Goal: Information Seeking & Learning: Learn about a topic

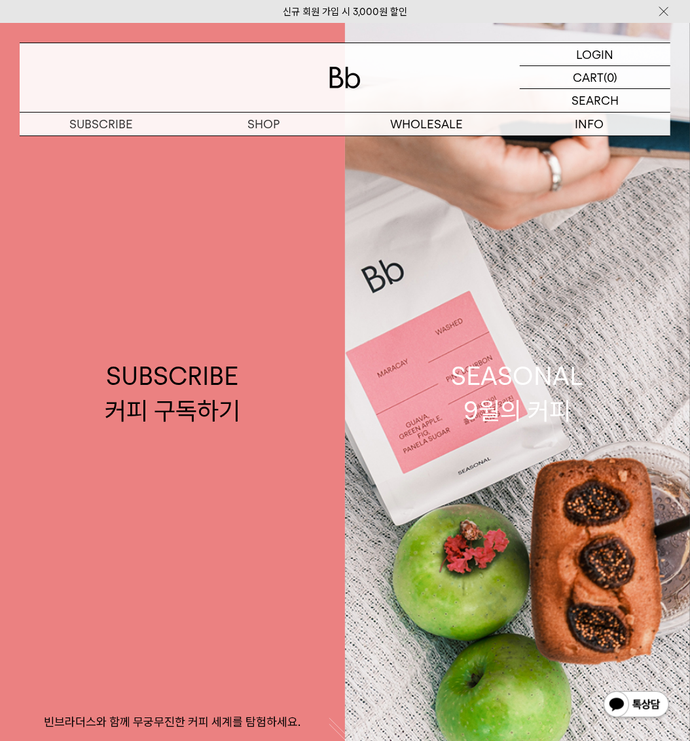
click at [668, 11] on img at bounding box center [663, 12] width 13 height 14
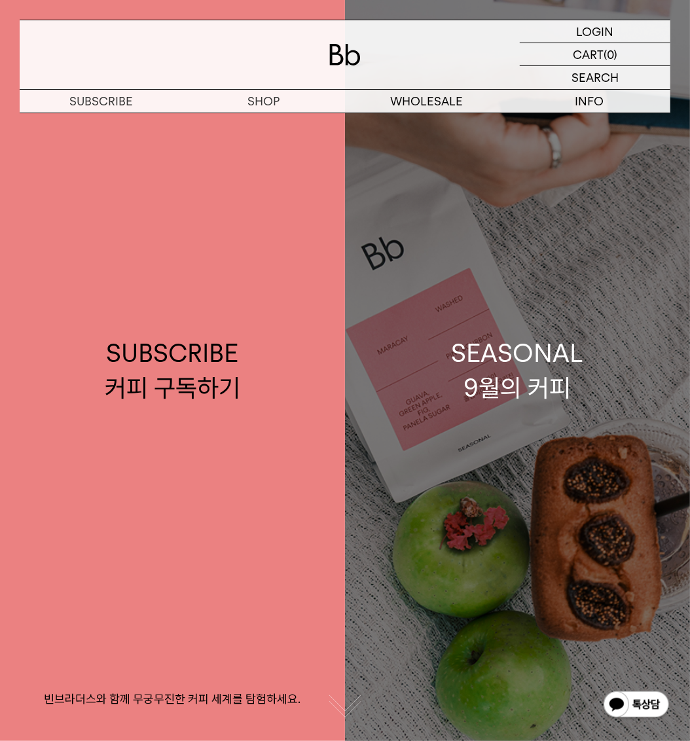
drag, startPoint x: 370, startPoint y: 310, endPoint x: 272, endPoint y: 289, distance: 100.3
drag, startPoint x: 272, startPoint y: 289, endPoint x: 607, endPoint y: 315, distance: 335.5
click at [608, 315] on link "SEASONAL 9월의 커피" at bounding box center [517, 370] width 345 height 741
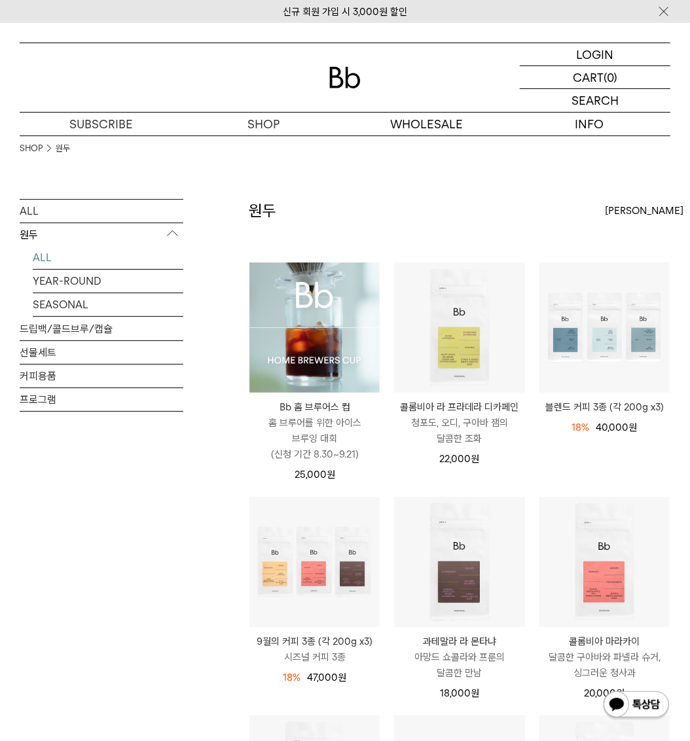
click at [132, 501] on div "ALL 원두 ALL YEAR-ROUND SEASONAL 드립백/콜드브루/캡슐 선물세트 커피용품 프로그램" at bounding box center [102, 364] width 164 height 331
click at [665, 10] on img at bounding box center [663, 12] width 13 height 14
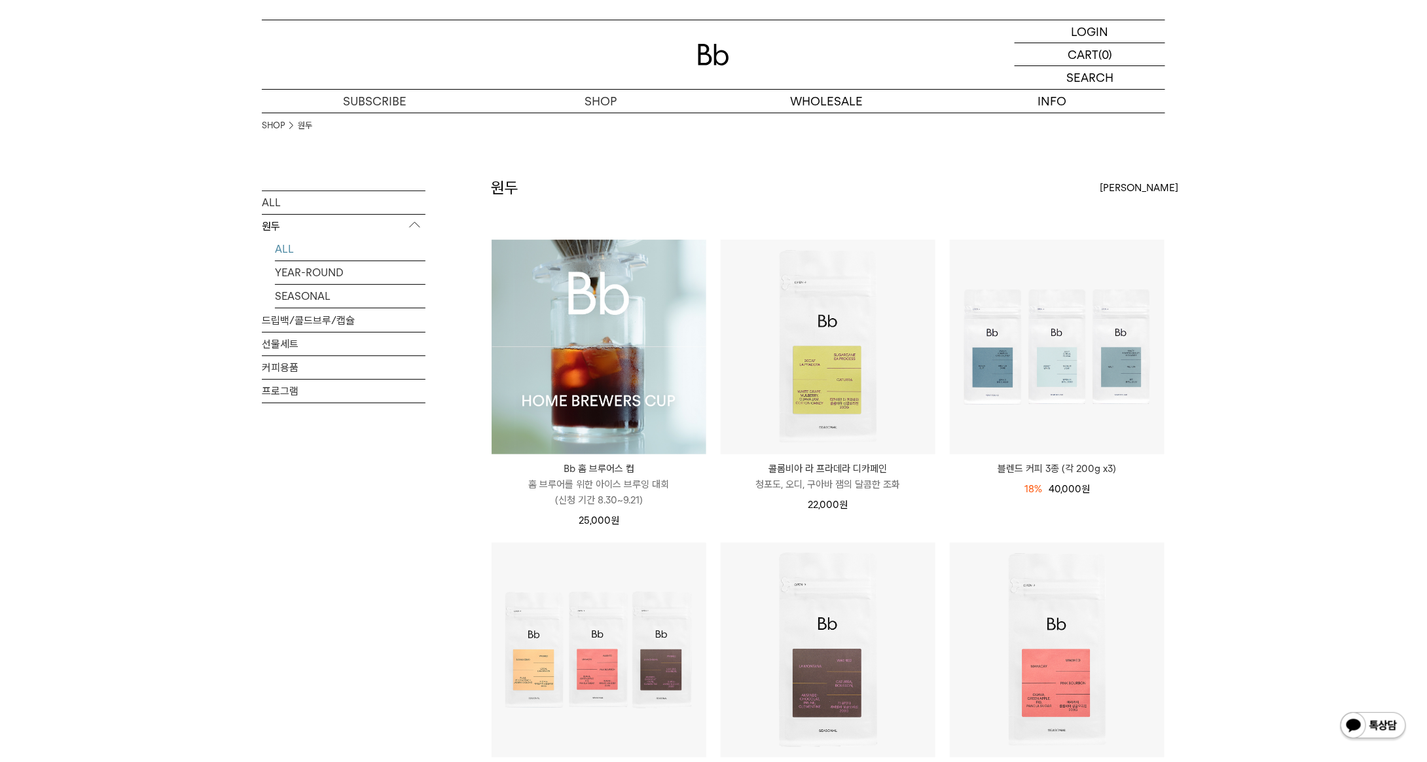
click at [48, 31] on div "LOGIN 로그인 LOGIN 로그인 CART 장바구니 (0) SEARCH 검색 검색폼 ** 추천상품" at bounding box center [713, 56] width 1427 height 113
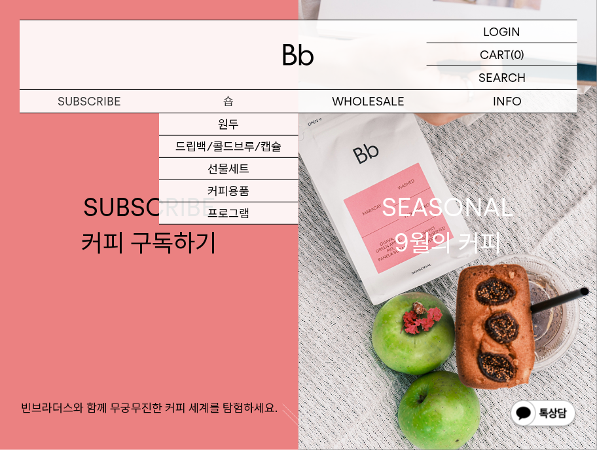
click at [238, 94] on p "숍" at bounding box center [228, 101] width 139 height 23
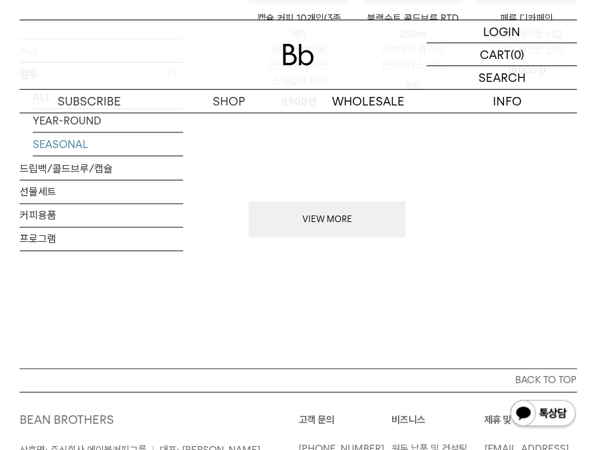
scroll to position [1178, 0]
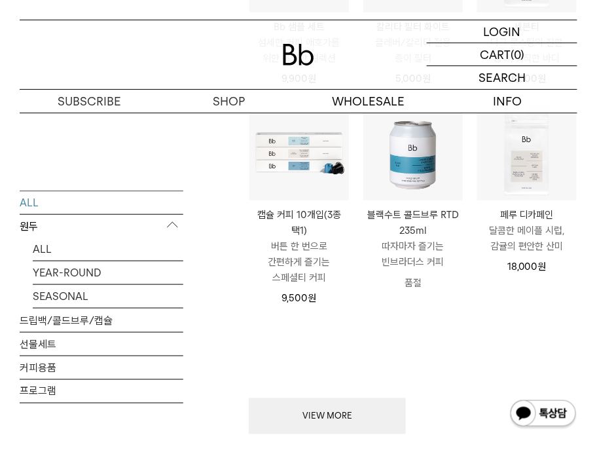
drag, startPoint x: 293, startPoint y: 375, endPoint x: 306, endPoint y: 386, distance: 16.8
click at [295, 376] on div "VIEW MORE" at bounding box center [413, 376] width 329 height 115
click at [317, 398] on button "VIEW MORE" at bounding box center [327, 416] width 157 height 37
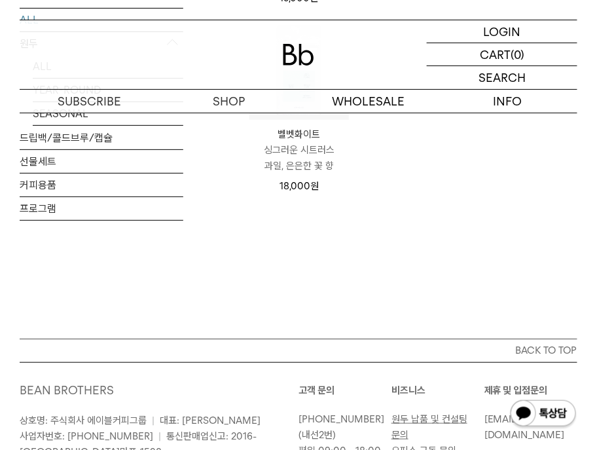
scroll to position [1767, 0]
